Goal: Feedback & Contribution: Submit feedback/report problem

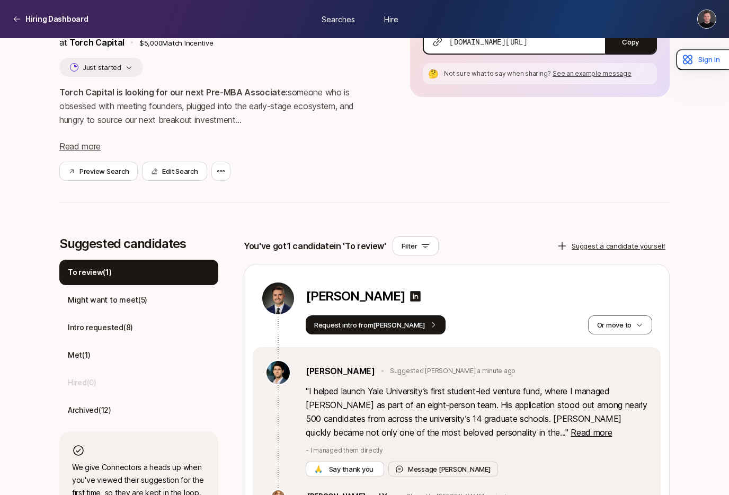
scroll to position [89, 0]
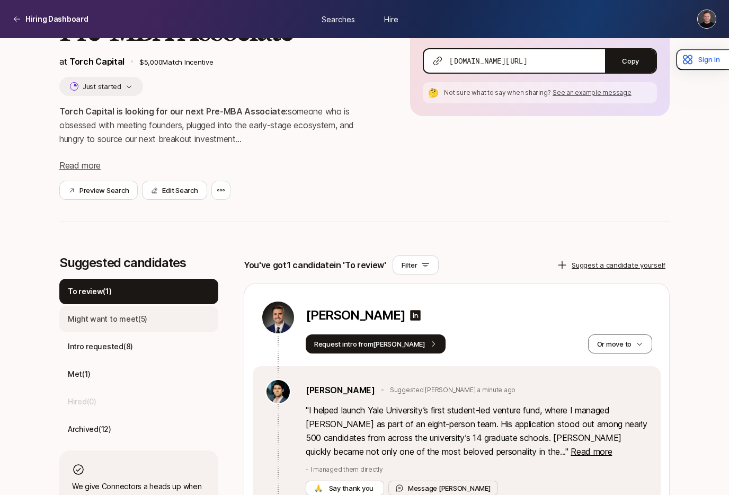
click at [117, 324] on p "Might want to meet ( 5 )" at bounding box center [107, 318] width 79 height 13
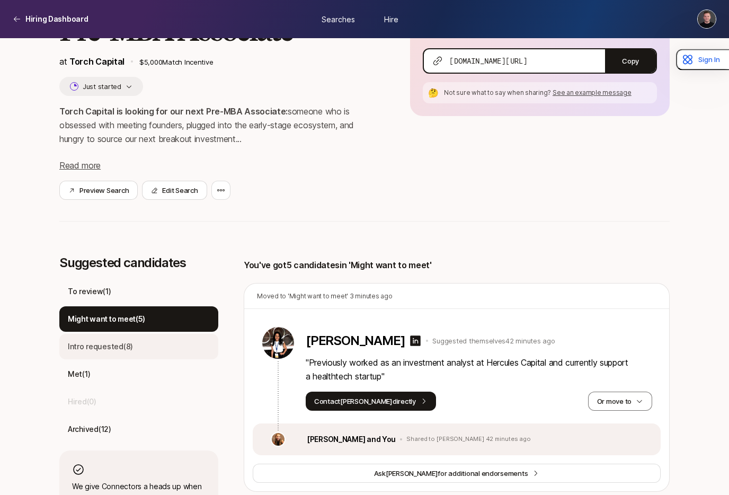
click at [111, 348] on p "Intro requested ( 8 )" at bounding box center [100, 346] width 65 height 13
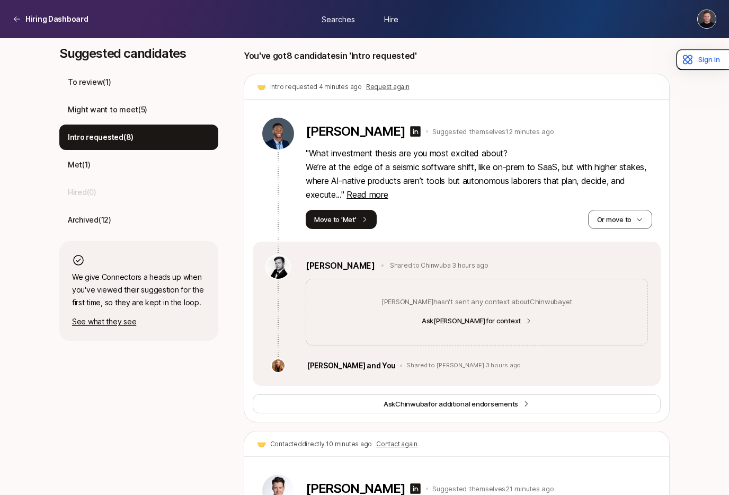
scroll to position [236, 0]
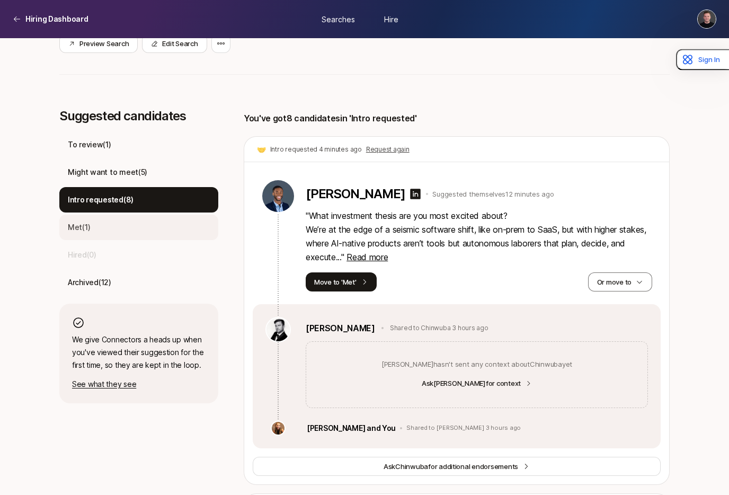
click at [104, 229] on div "Met ( 1 )" at bounding box center [138, 226] width 159 height 25
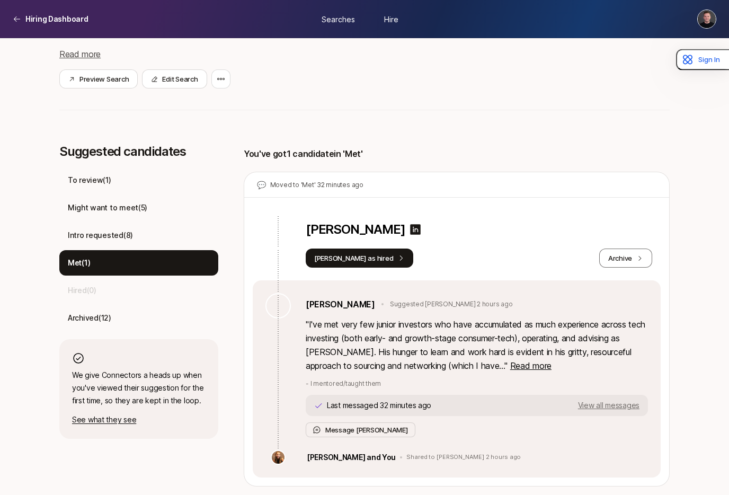
scroll to position [201, 0]
click at [229, 269] on div "Suggested candidates To review ( 1 ) Might want to meet ( 5 ) Intro requested (…" at bounding box center [364, 315] width 610 height 342
click at [151, 241] on div "Intro requested ( 8 )" at bounding box center [138, 234] width 159 height 25
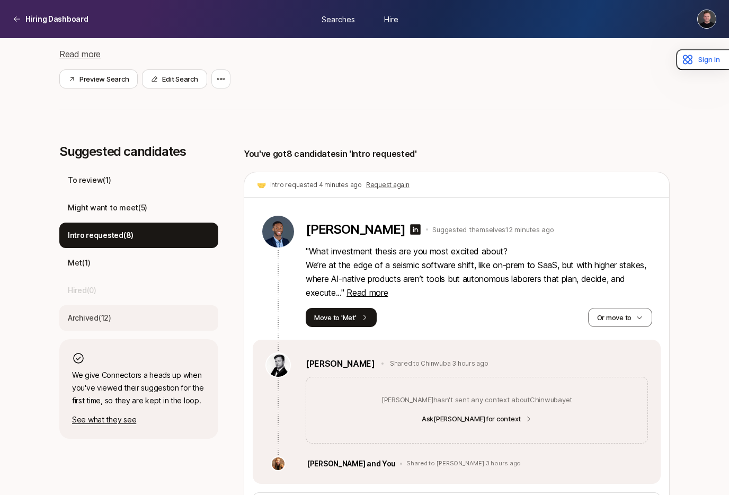
click at [148, 315] on div "Archived ( 12 )" at bounding box center [138, 317] width 159 height 25
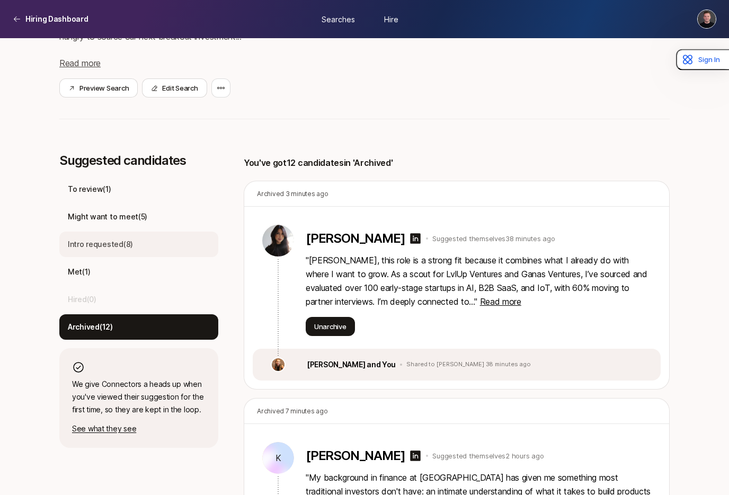
scroll to position [186, 0]
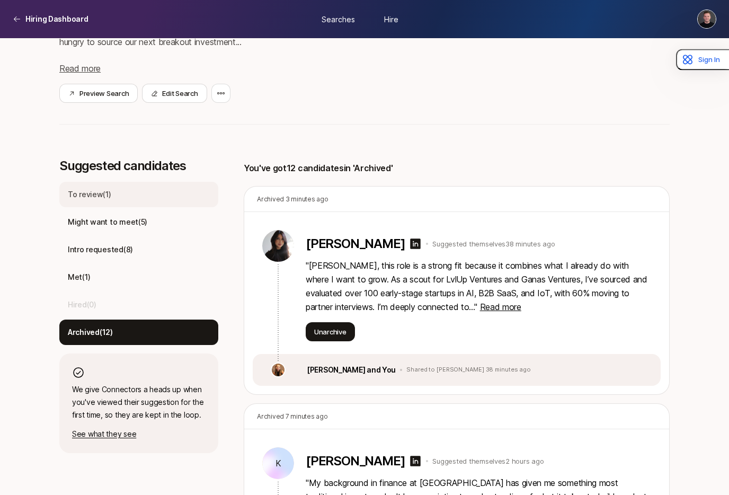
click at [131, 196] on div "To review ( 1 )" at bounding box center [138, 194] width 159 height 25
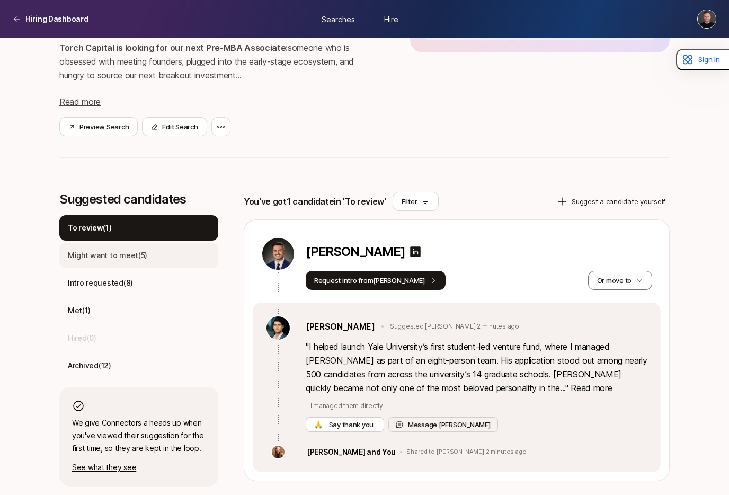
click at [115, 252] on p "Might want to meet ( 5 )" at bounding box center [107, 255] width 79 height 13
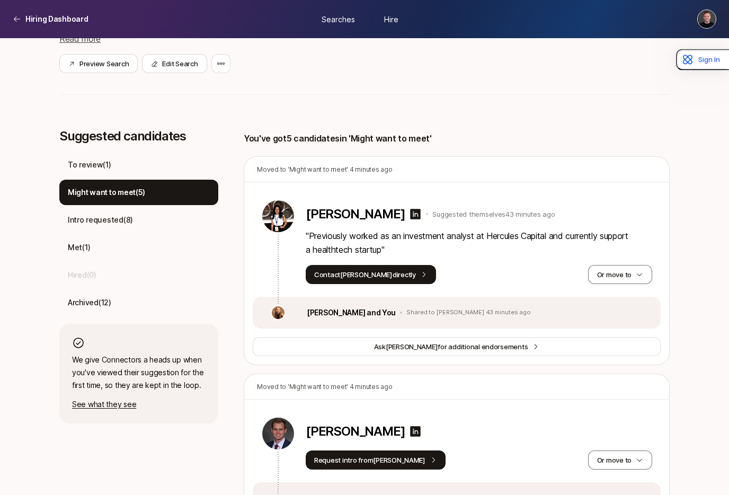
scroll to position [32, 0]
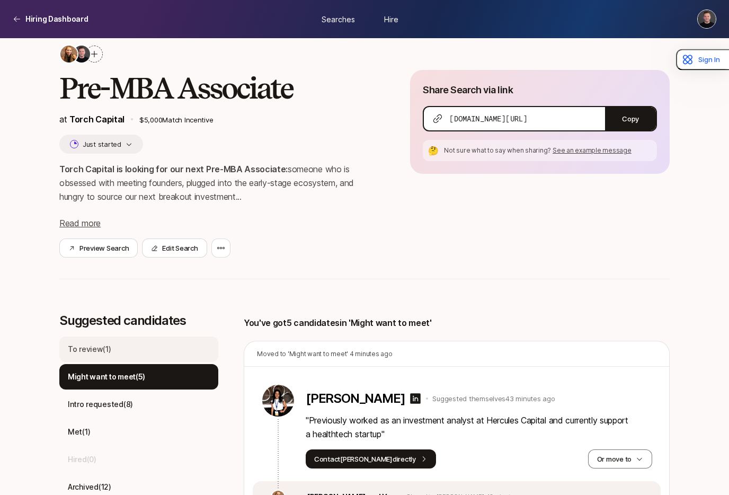
click at [142, 354] on div "To review ( 1 )" at bounding box center [138, 348] width 159 height 25
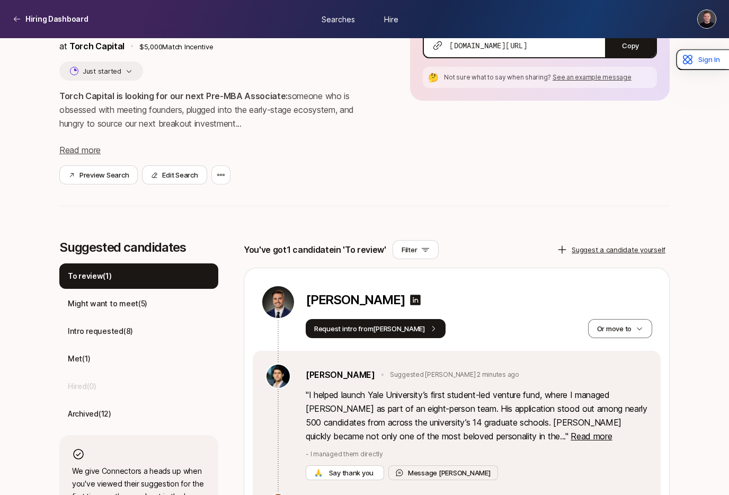
scroll to position [153, 0]
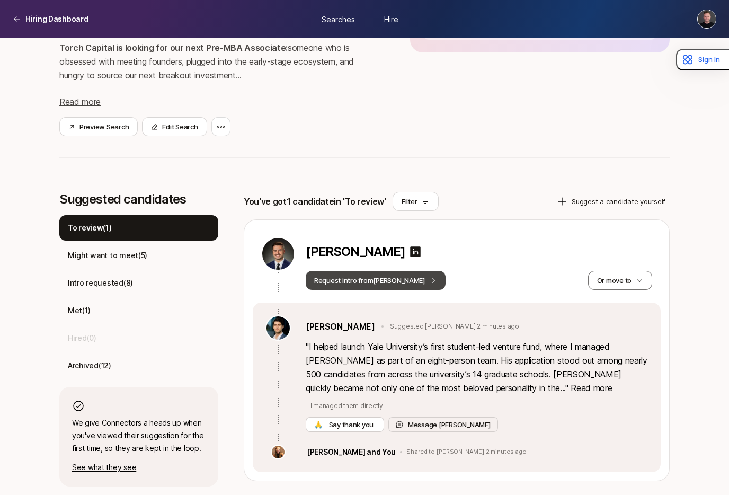
click at [383, 282] on button "Request intro from [PERSON_NAME]" at bounding box center [376, 280] width 140 height 19
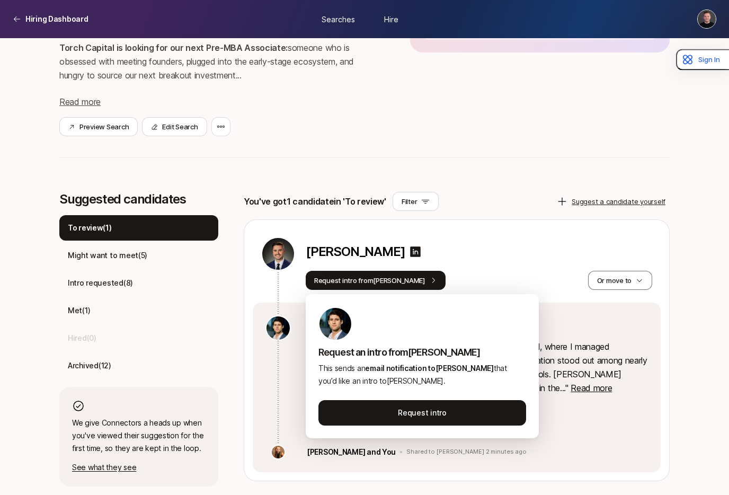
click at [419, 280] on div "Request intro from [PERSON_NAME] move to" at bounding box center [479, 280] width 346 height 19
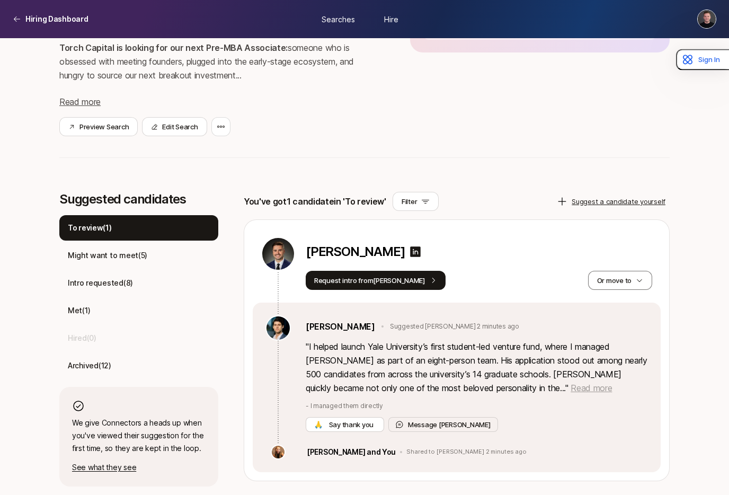
click at [570, 391] on span "Read more" at bounding box center [590, 387] width 41 height 11
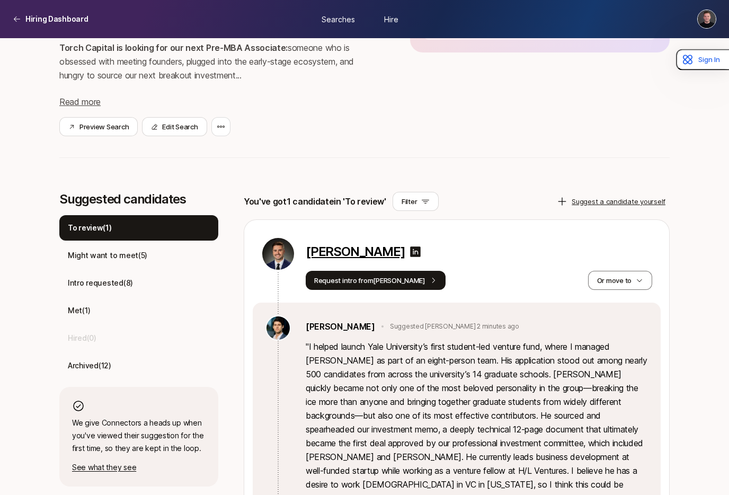
click at [347, 249] on p "[PERSON_NAME]" at bounding box center [355, 251] width 99 height 15
click at [229, 228] on div "Suggested candidates To review ( 1 ) Might want to meet ( 5 ) Intro requested (…" at bounding box center [364, 391] width 610 height 399
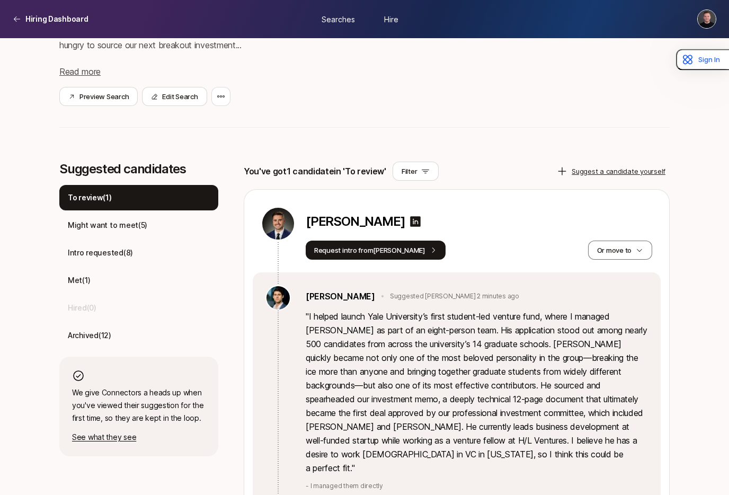
scroll to position [182, 0]
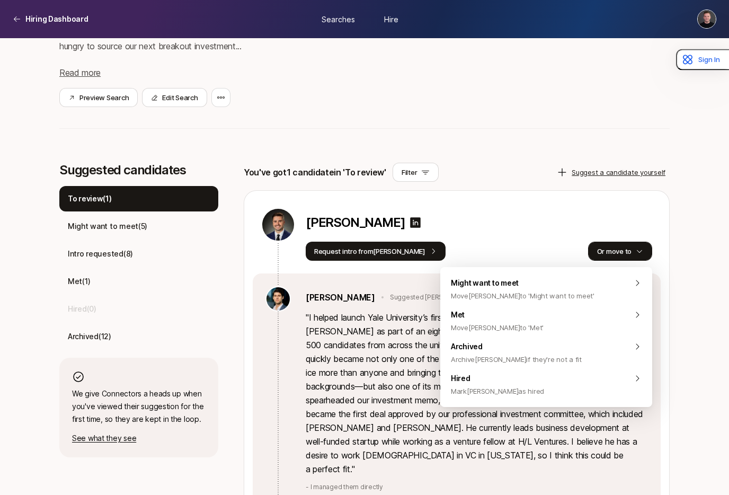
click at [621, 250] on button "Or move to" at bounding box center [620, 250] width 64 height 19
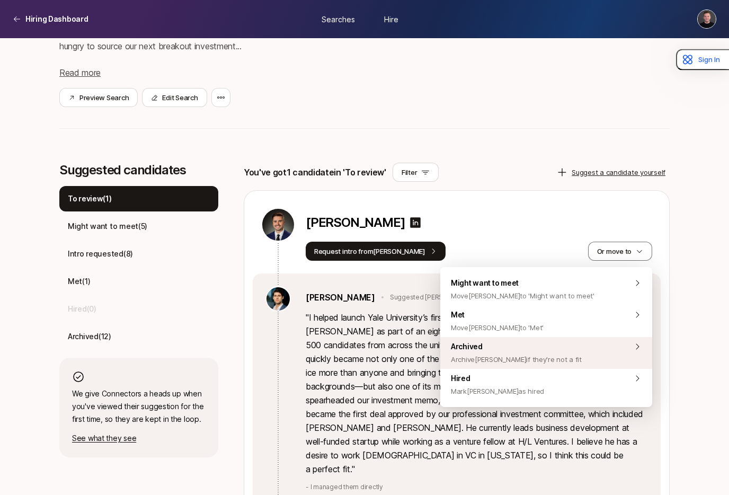
click at [544, 355] on span "Archive [PERSON_NAME] if they're not a fit" at bounding box center [516, 359] width 131 height 13
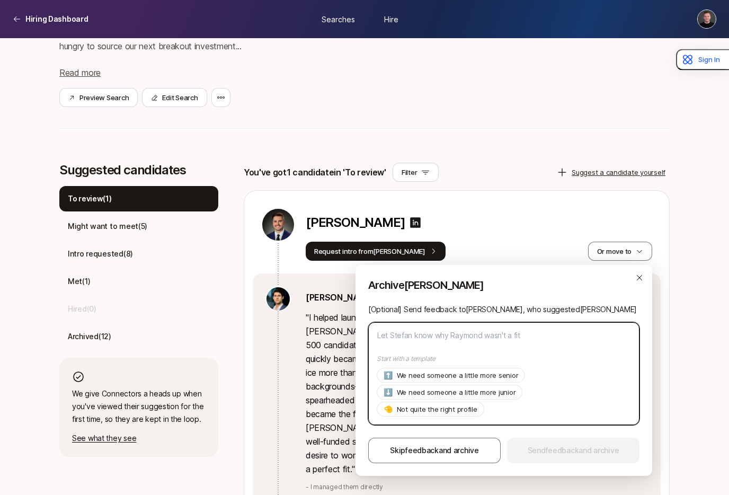
click at [444, 339] on textarea at bounding box center [503, 373] width 271 height 103
type textarea "W"
type textarea "x"
type textarea "We"
type textarea "x"
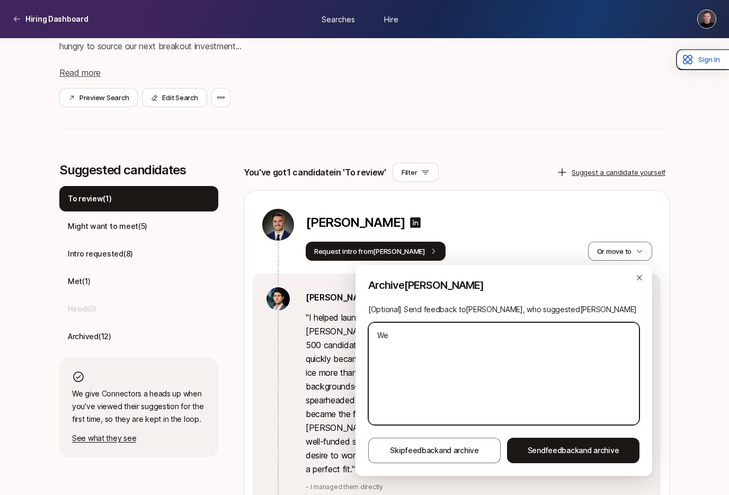
type textarea "We"
type textarea "x"
type textarea "We a"
type textarea "x"
type textarea "We ar"
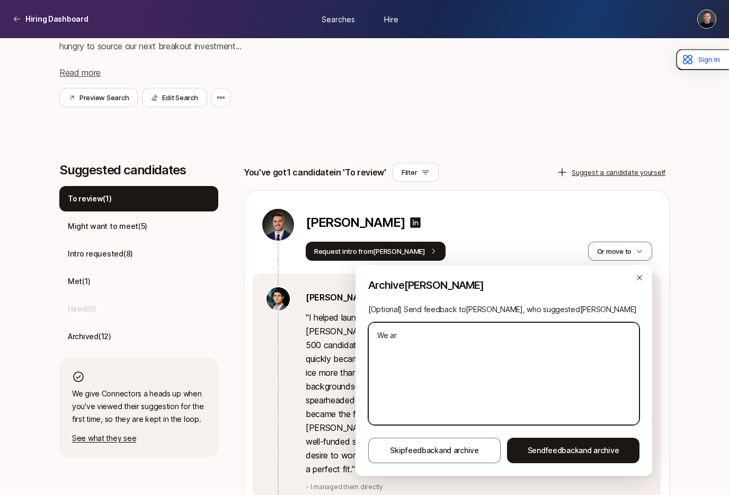
type textarea "x"
type textarea "We are"
type textarea "x"
type textarea "We are"
type textarea "x"
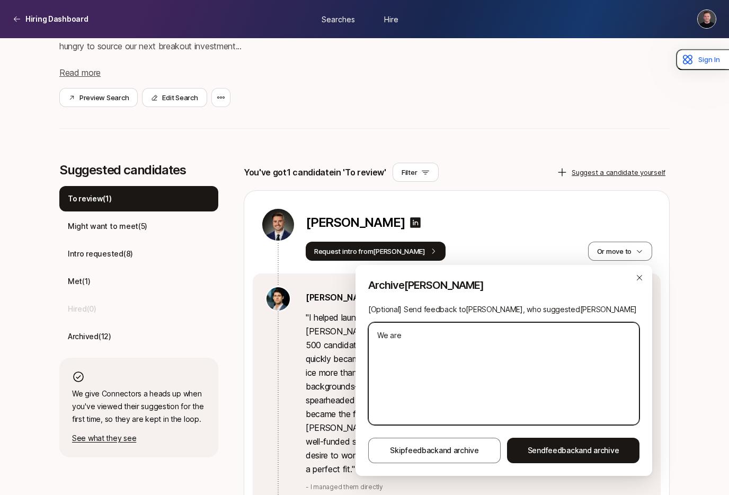
type textarea "We are l"
type textarea "x"
type textarea "We are lo"
type textarea "x"
type textarea "We are loo"
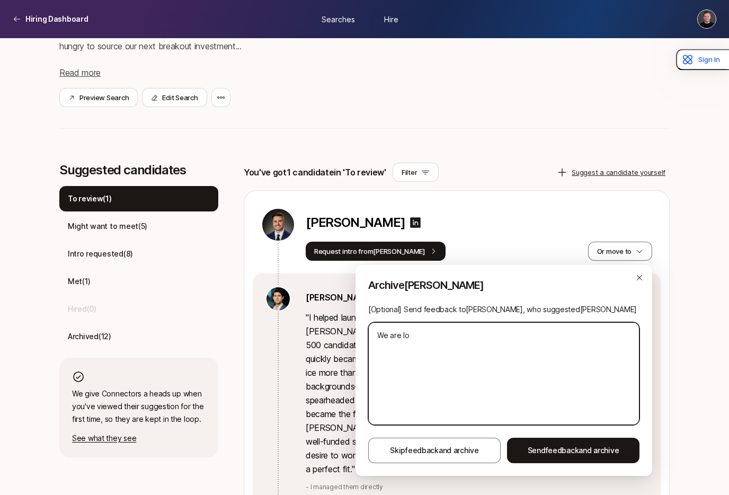
type textarea "x"
type textarea "We are look"
type textarea "x"
type textarea "We are looki"
type textarea "x"
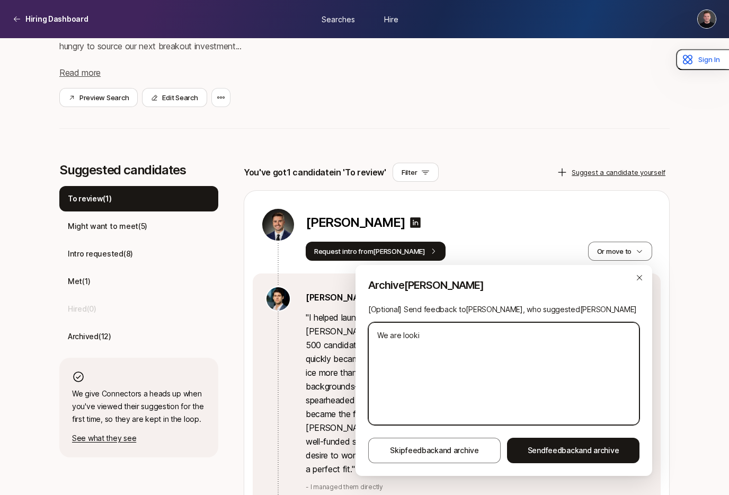
type textarea "We are lookin"
type textarea "x"
type textarea "We are looking"
type textarea "x"
type textarea "We are looking"
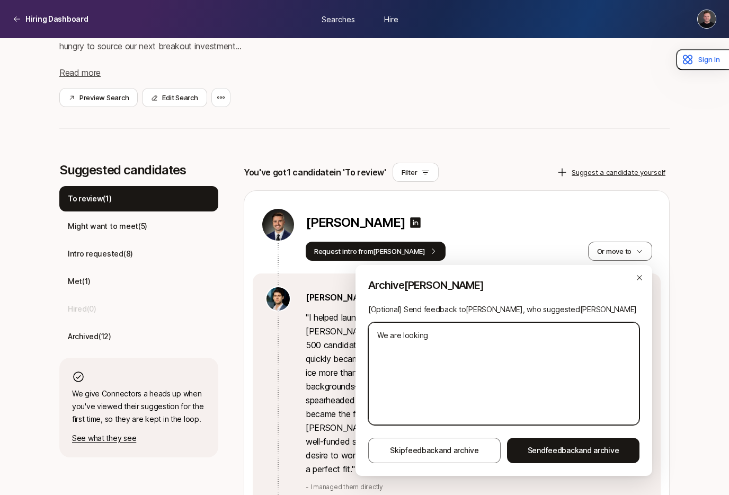
type textarea "x"
type textarea "We are looking p"
type textarea "x"
type textarea "We are looking pr"
type textarea "x"
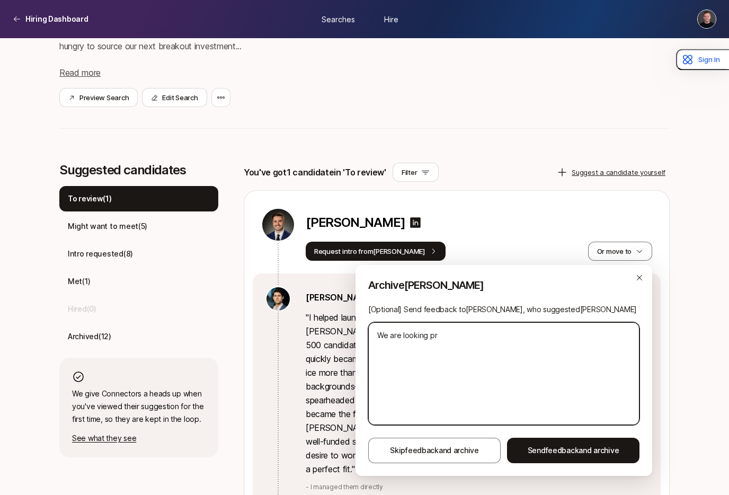
type textarea "We are looking pre"
type textarea "x"
type textarea "We are looking pre"
type textarea "x"
type textarea "We are looking pre M"
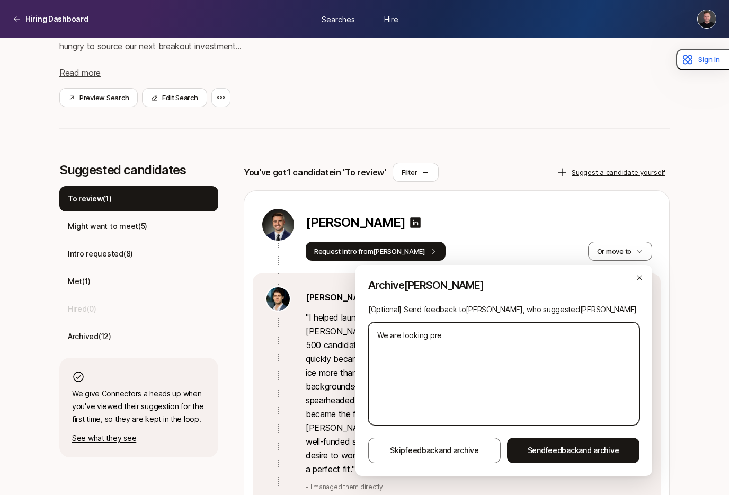
type textarea "x"
type textarea "We are looking pre MB"
type textarea "x"
type textarea "We are looking pre MBA"
type textarea "x"
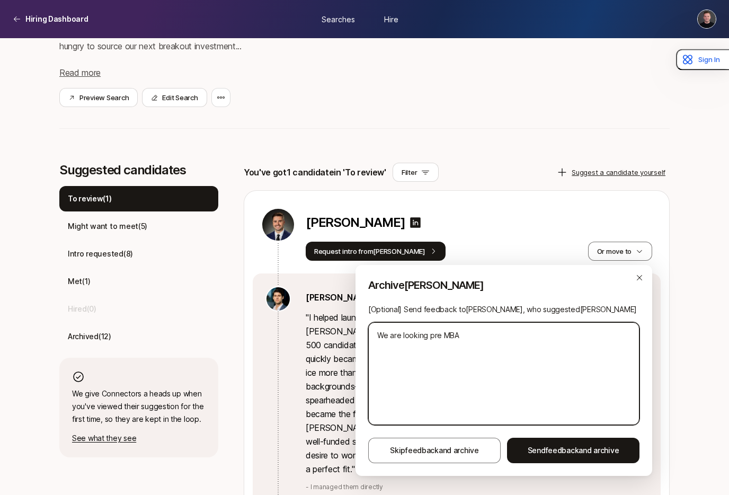
type textarea "We are looking pre MBA"
type textarea "x"
type textarea "We are looking pre MBA -"
type textarea "x"
type textarea "We are looking pre MBA -"
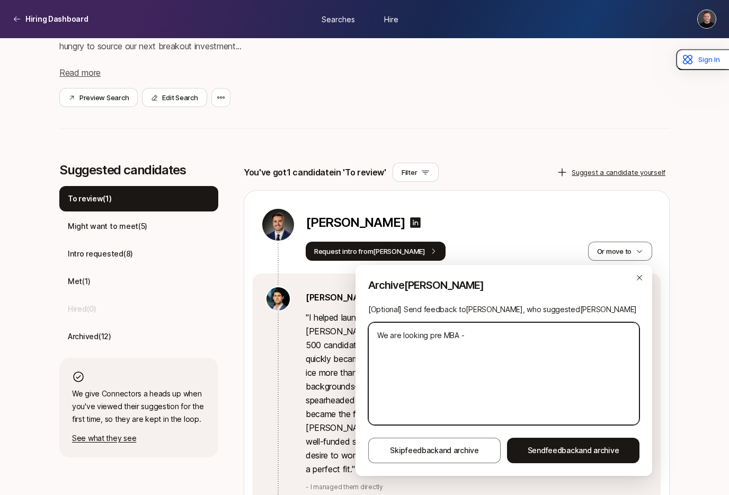
type textarea "x"
type textarea "We are looking pre MBA - t"
type textarea "x"
type textarea "We are looking pre MBA - th"
type textarea "x"
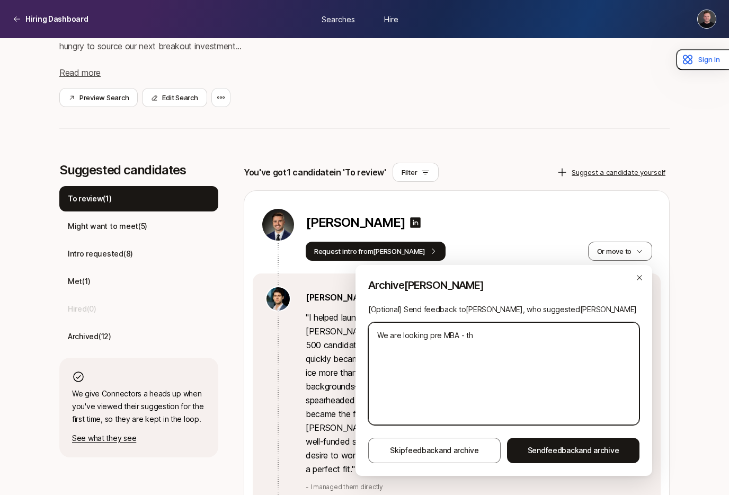
type textarea "We are looking pre MBA - tha"
type textarea "x"
type textarea "We are looking pre MBA - than"
type textarea "x"
type textarea "We are looking pre MBA - thank"
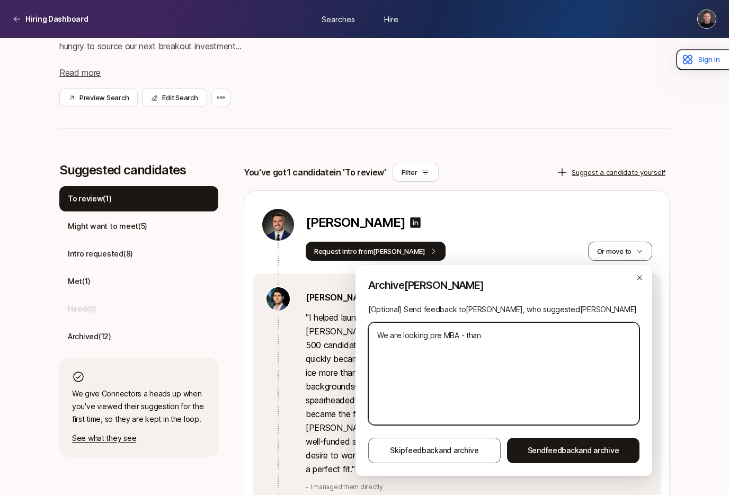
type textarea "x"
type textarea "We are looking pre MBA - thank"
type textarea "x"
type textarea "We are looking pre MBA - thank y"
type textarea "x"
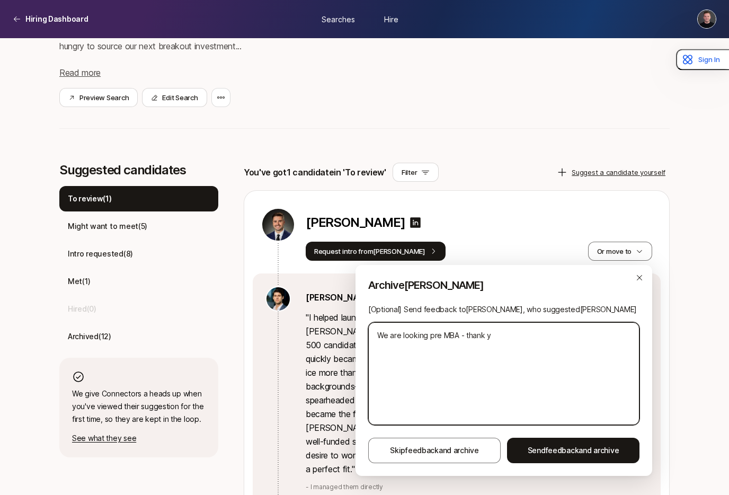
type textarea "We are looking pre MBA - thank yo"
type textarea "x"
type textarea "We are looking pre MBA - thank you"
type textarea "x"
type textarea "We are looking pre MBA - thank you"
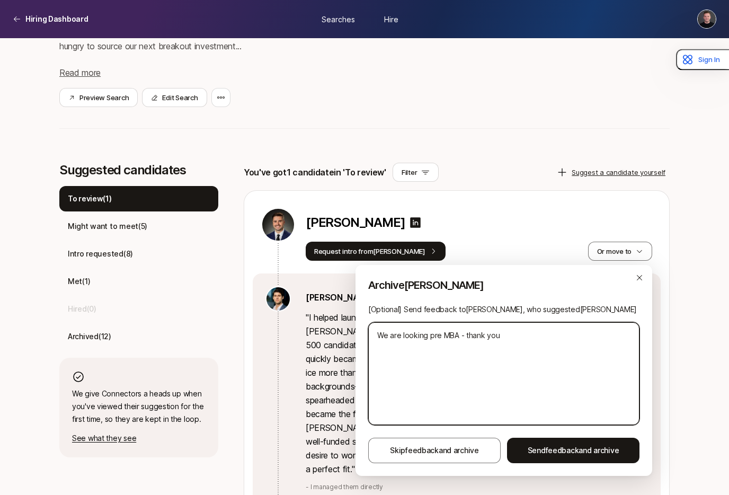
type textarea "x"
type textarea "We are looking pre MBA - thank you t"
type textarea "x"
type textarea "We are looking pre MBA - thank you th"
type textarea "x"
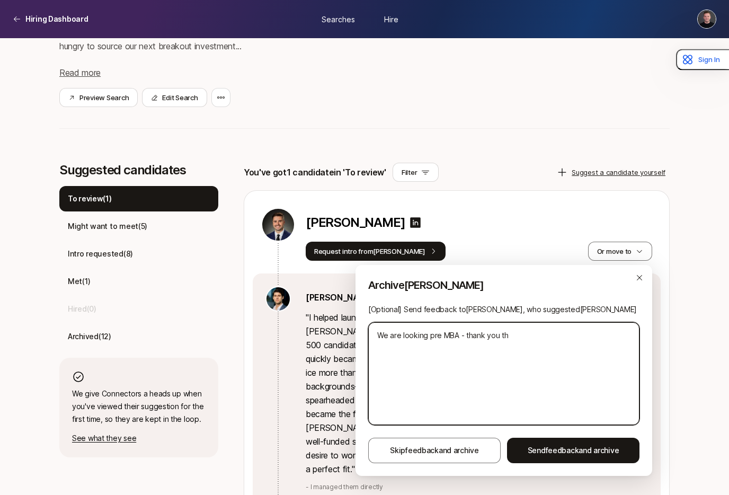
type textarea "We are looking pre MBA - thank you tho"
type textarea "x"
type textarea "We are looking pre MBA - thank you thou"
type textarea "x"
type textarea "We are looking pre MBA - thank you thoug"
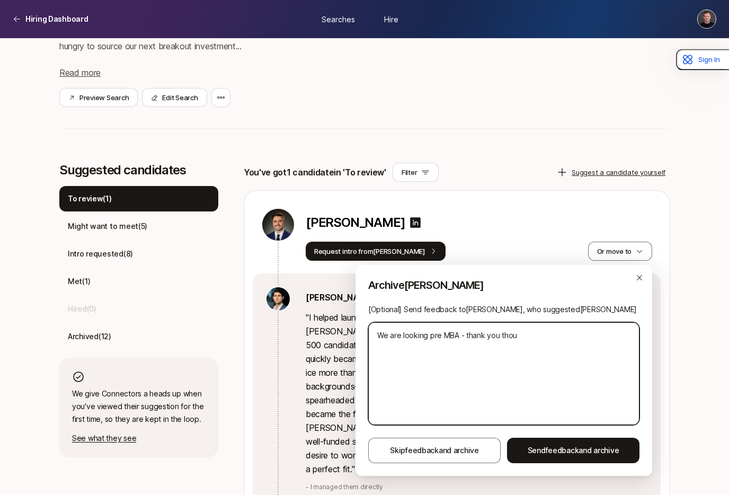
type textarea "x"
type textarea "We are looking pre MBA - thank you though"
type textarea "x"
type textarea "We are looking pre MBA - thank you thought"
type textarea "x"
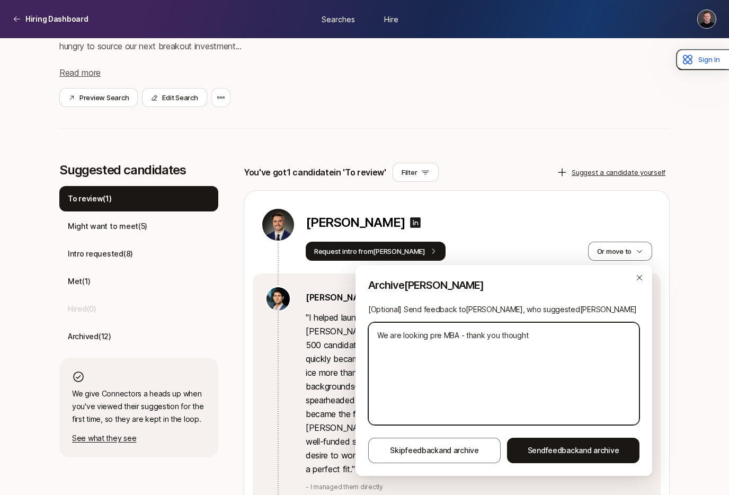
type textarea "We are looking pre MBA - thank you though"
type textarea "x"
type textarea "We are looking pre MBA - thank you though!"
type textarea "x"
type textarea "We are looking pre MBA - thank you though!"
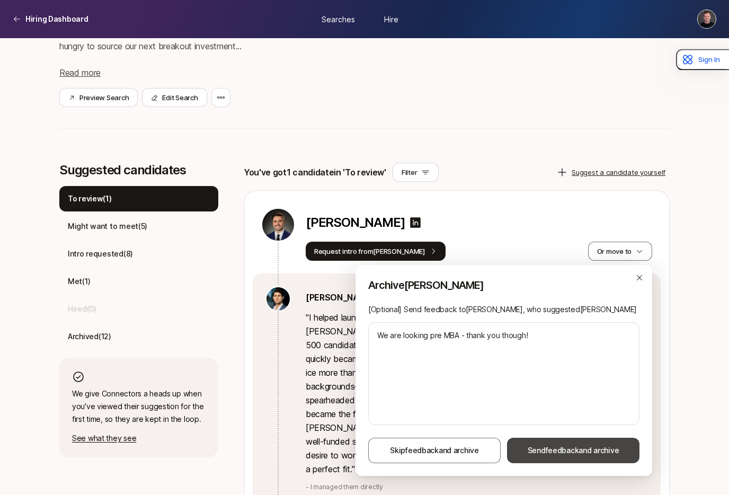
click at [549, 446] on span "feedback" at bounding box center [561, 449] width 33 height 9
type textarea "x"
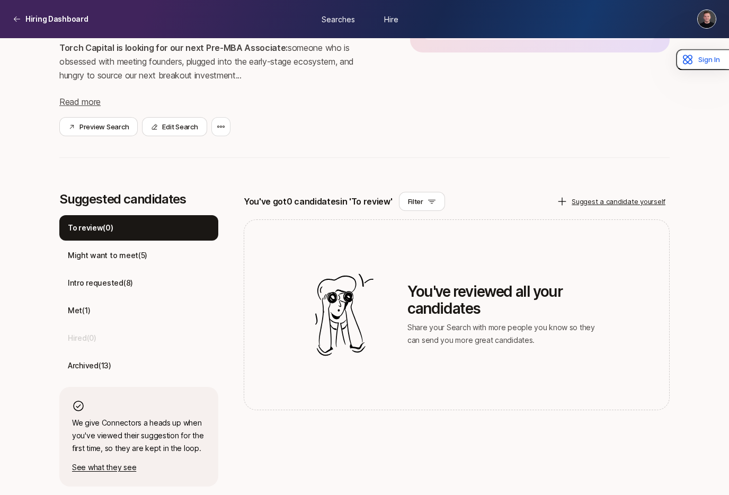
scroll to position [153, 0]
click at [106, 361] on p "Archived ( 13 )" at bounding box center [89, 365] width 43 height 13
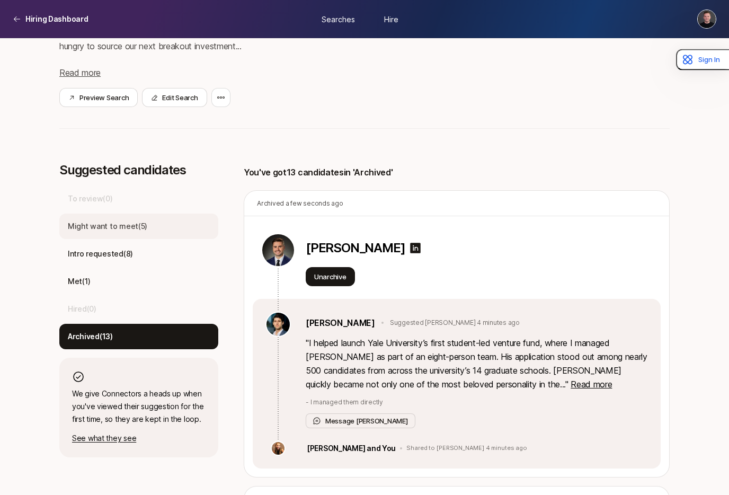
click at [112, 226] on p "Might want to meet ( 5 )" at bounding box center [107, 226] width 79 height 13
